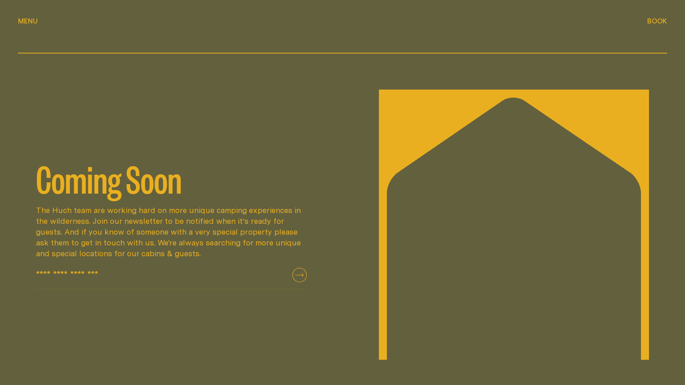
scroll to position [1576, 0]
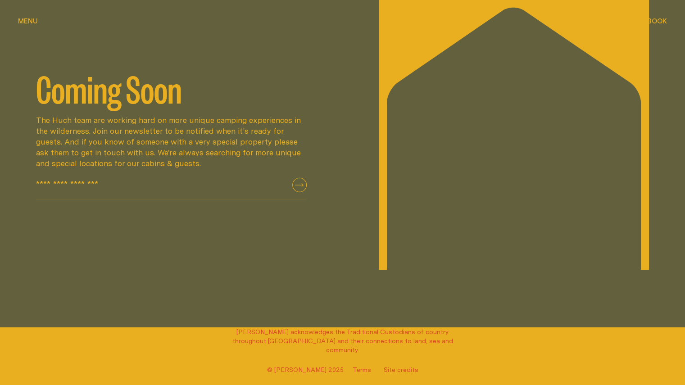
click at [661, 18] on span "Book" at bounding box center [657, 21] width 20 height 7
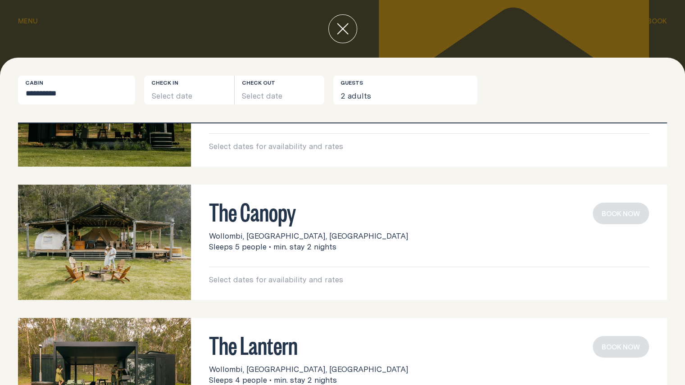
scroll to position [0, 0]
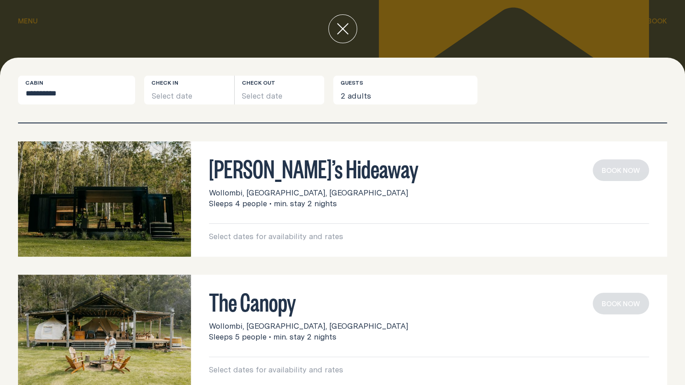
click at [289, 177] on h3 "[PERSON_NAME]’s Hideaway" at bounding box center [429, 167] width 440 height 17
click at [278, 240] on p "Select dates for availability and rates" at bounding box center [429, 236] width 440 height 11
click at [109, 192] on img at bounding box center [104, 198] width 173 height 115
click at [168, 88] on button "Select date" at bounding box center [189, 90] width 90 height 29
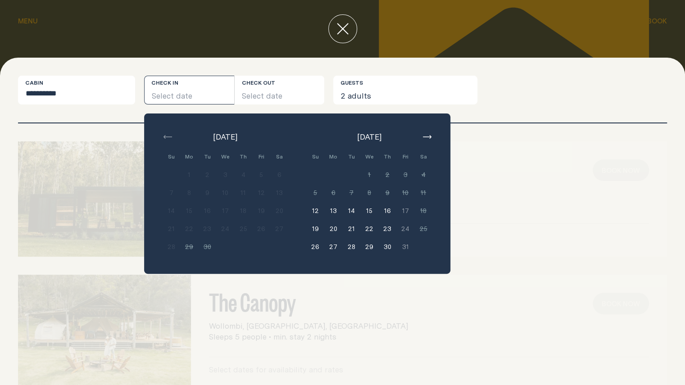
click at [425, 133] on button "button" at bounding box center [426, 136] width 11 height 11
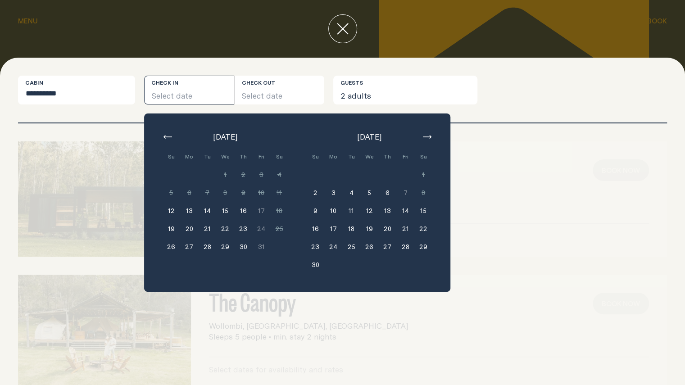
click at [425, 133] on button "button" at bounding box center [426, 136] width 11 height 11
click at [404, 211] on button "19" at bounding box center [405, 211] width 18 height 18
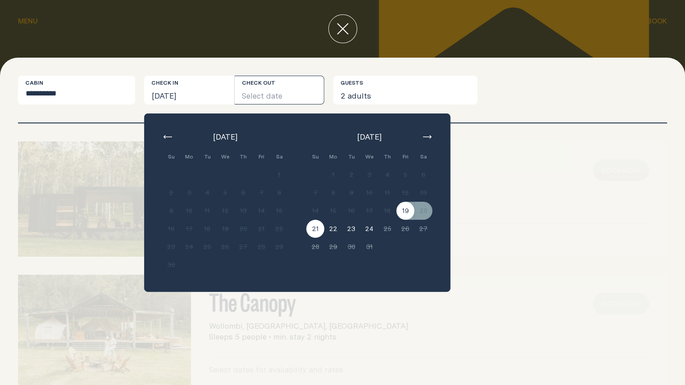
click at [314, 227] on button "21" at bounding box center [315, 229] width 18 height 18
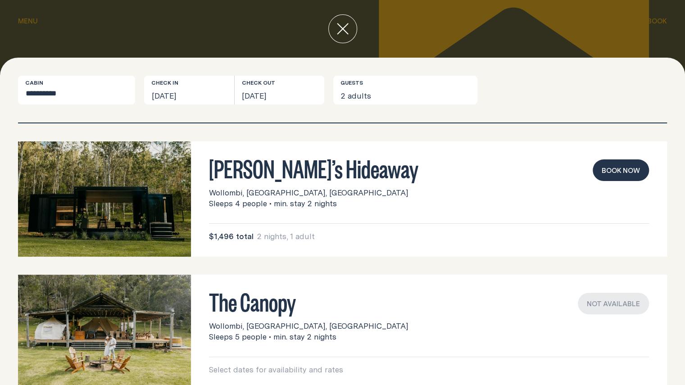
click at [612, 168] on button "Book now" at bounding box center [621, 170] width 56 height 22
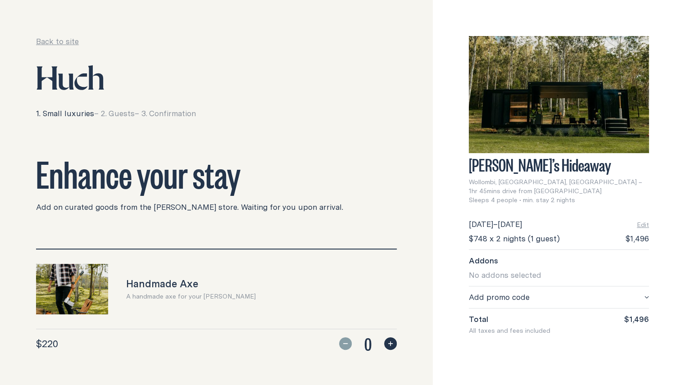
drag, startPoint x: 467, startPoint y: 227, endPoint x: 541, endPoint y: 229, distance: 73.9
click at [541, 229] on div "[PERSON_NAME]’s Hideaway Wollombi, [GEOGRAPHIC_DATA], [GEOGRAPHIC_DATA] – 1hr 4…" at bounding box center [559, 192] width 252 height 385
click at [541, 233] on span "$748 x 2 nights (1 guest)" at bounding box center [514, 238] width 91 height 11
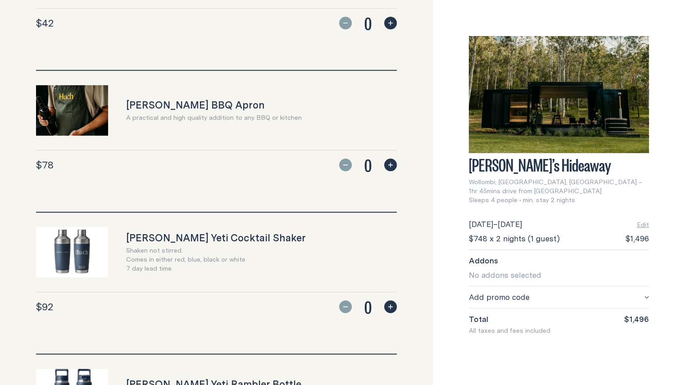
scroll to position [465, 0]
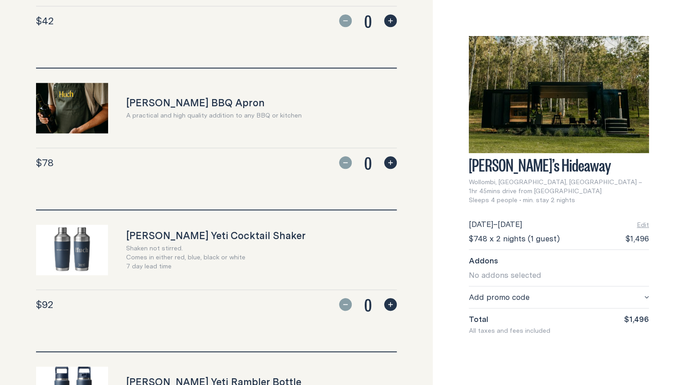
drag, startPoint x: 475, startPoint y: 234, endPoint x: 484, endPoint y: 232, distance: 9.6
click at [484, 233] on span "$748 x 2 nights (1 guest)" at bounding box center [514, 238] width 91 height 11
click at [507, 292] on span "Add promo code" at bounding box center [499, 297] width 61 height 11
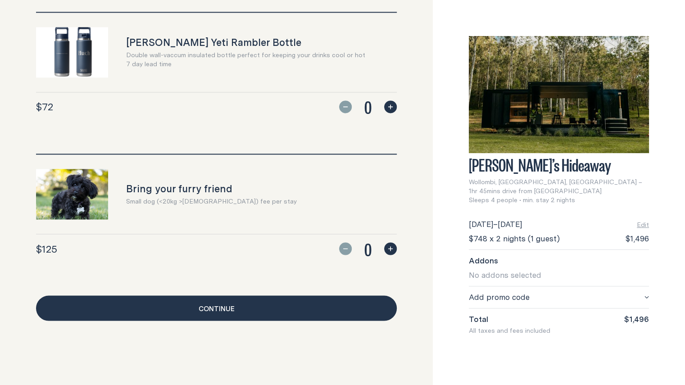
scroll to position [825, 0]
